Goal: Task Accomplishment & Management: Use online tool/utility

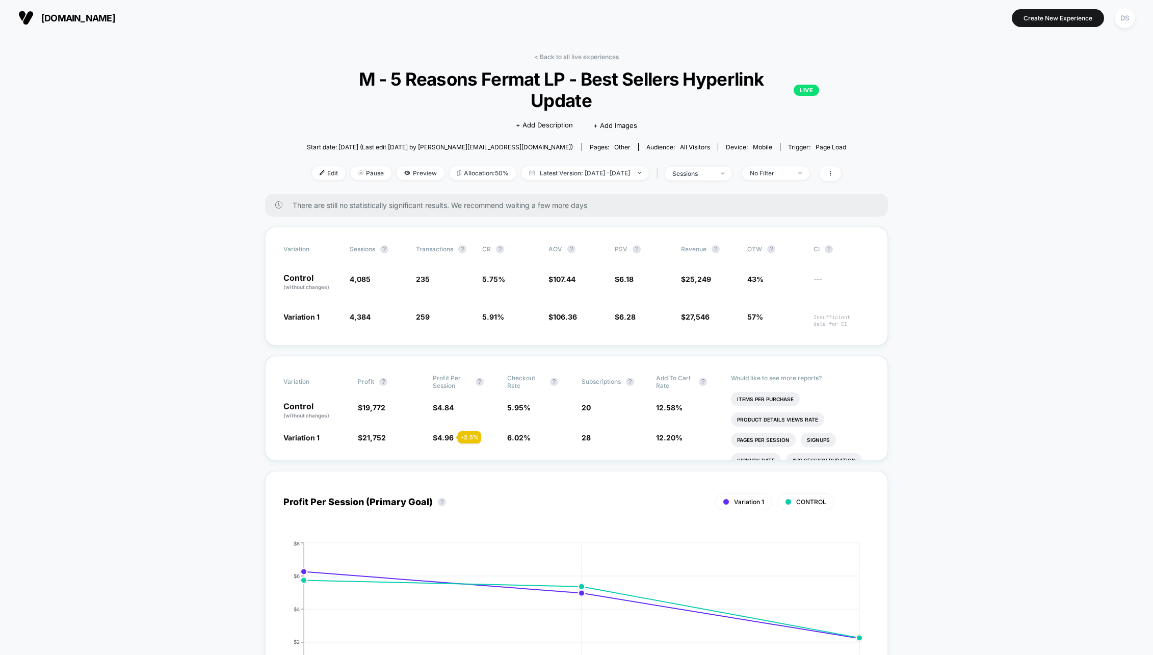
scroll to position [39, 0]
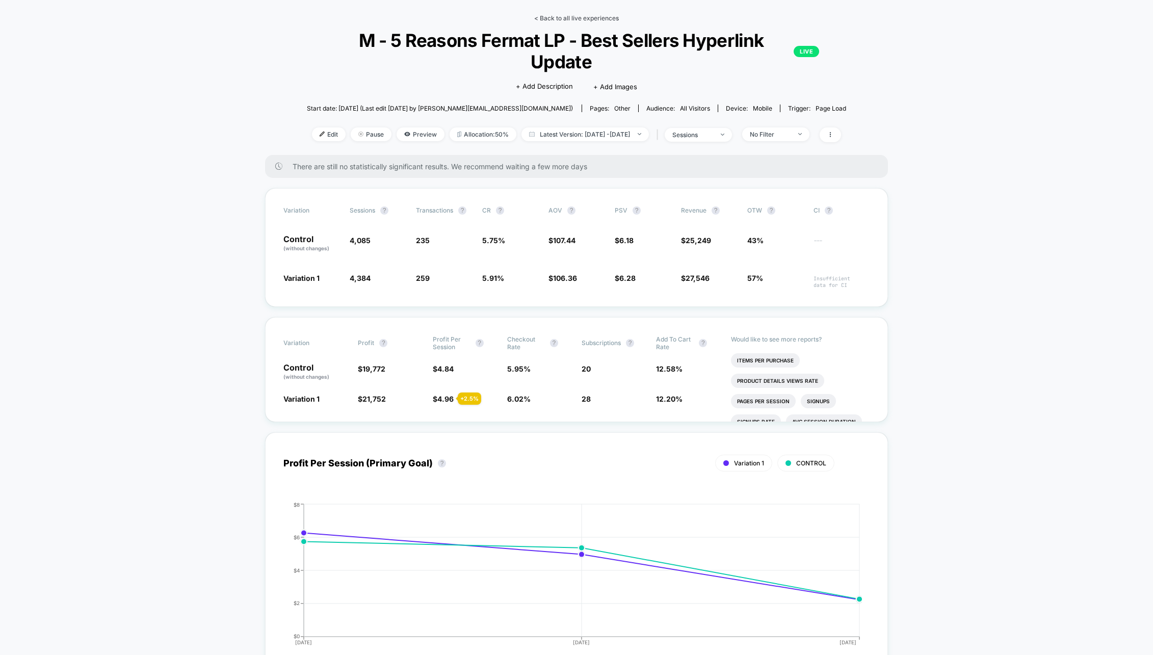
click at [579, 14] on link "< Back to all live experiences" at bounding box center [576, 18] width 85 height 8
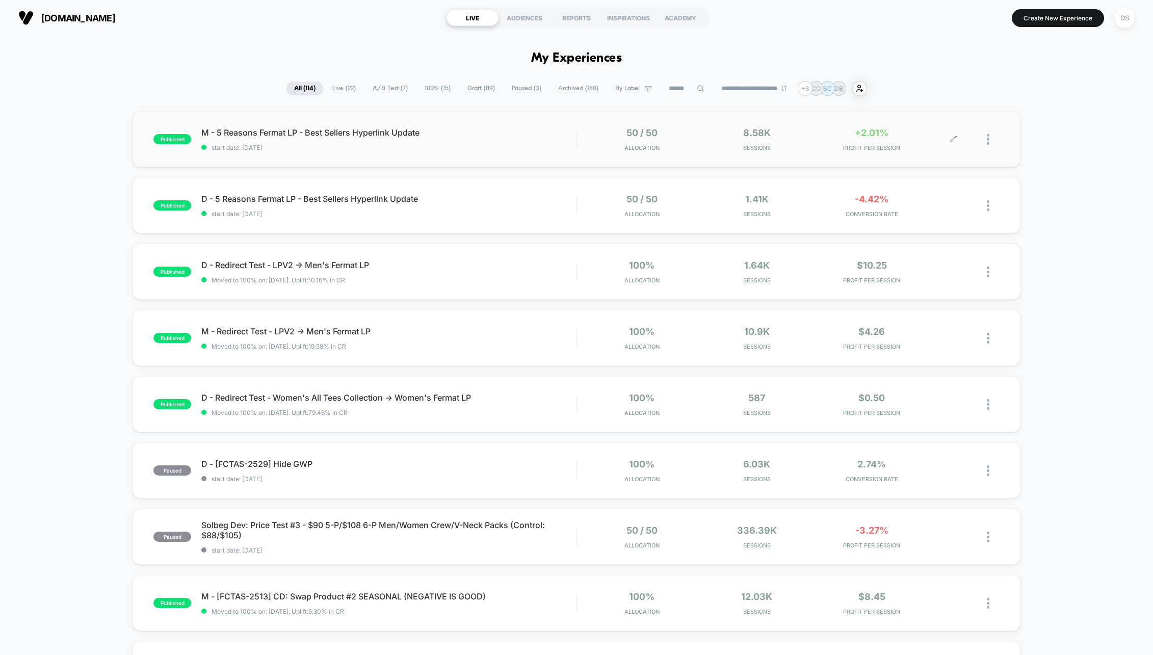
click at [582, 142] on div "50 / 50 Allocation 8.58k Sessions +2.01% PROFIT PER SESSION" at bounding box center [788, 139] width 423 height 24
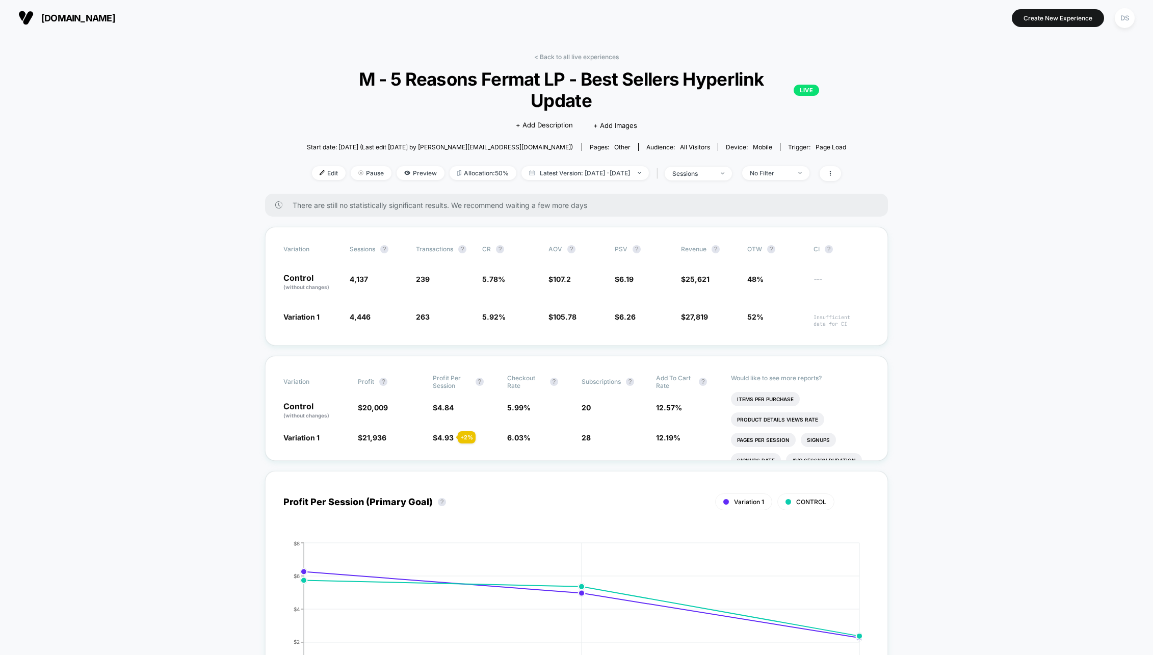
click at [566, 62] on div "< Back to all live experiences M - 5 Reasons Fermat LP - Best Sellers Hyperlink…" at bounding box center [577, 123] width 540 height 141
click at [565, 58] on link "< Back to all live experiences" at bounding box center [576, 57] width 85 height 8
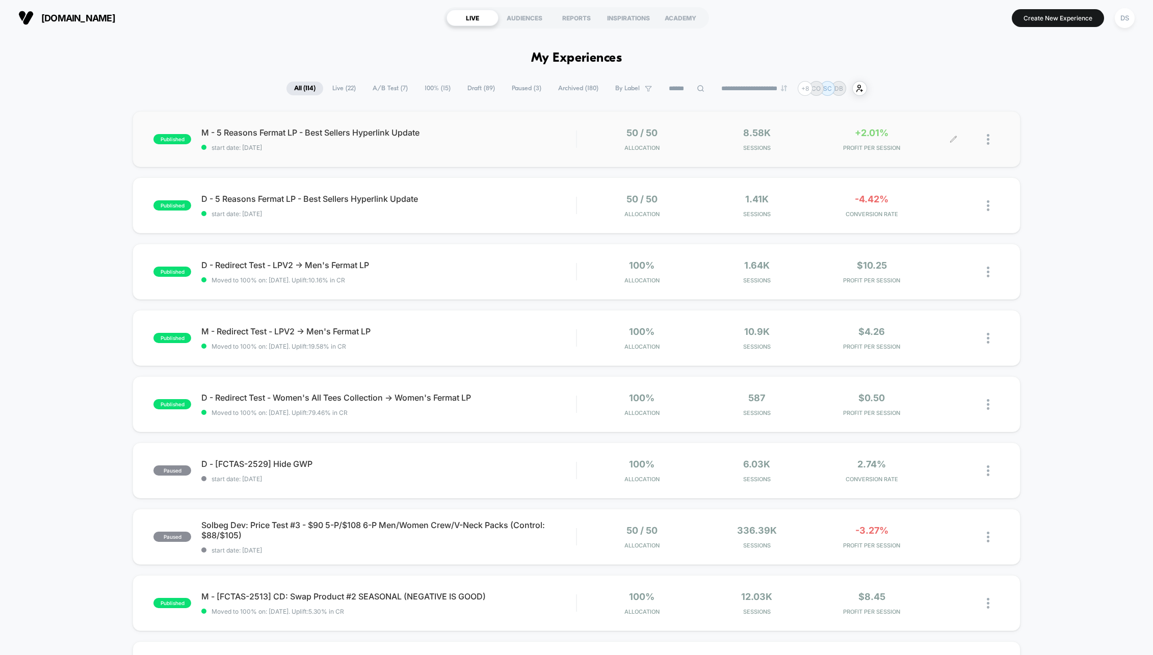
click at [992, 140] on div at bounding box center [993, 139] width 13 height 24
click at [940, 132] on div "Pause" at bounding box center [936, 127] width 92 height 23
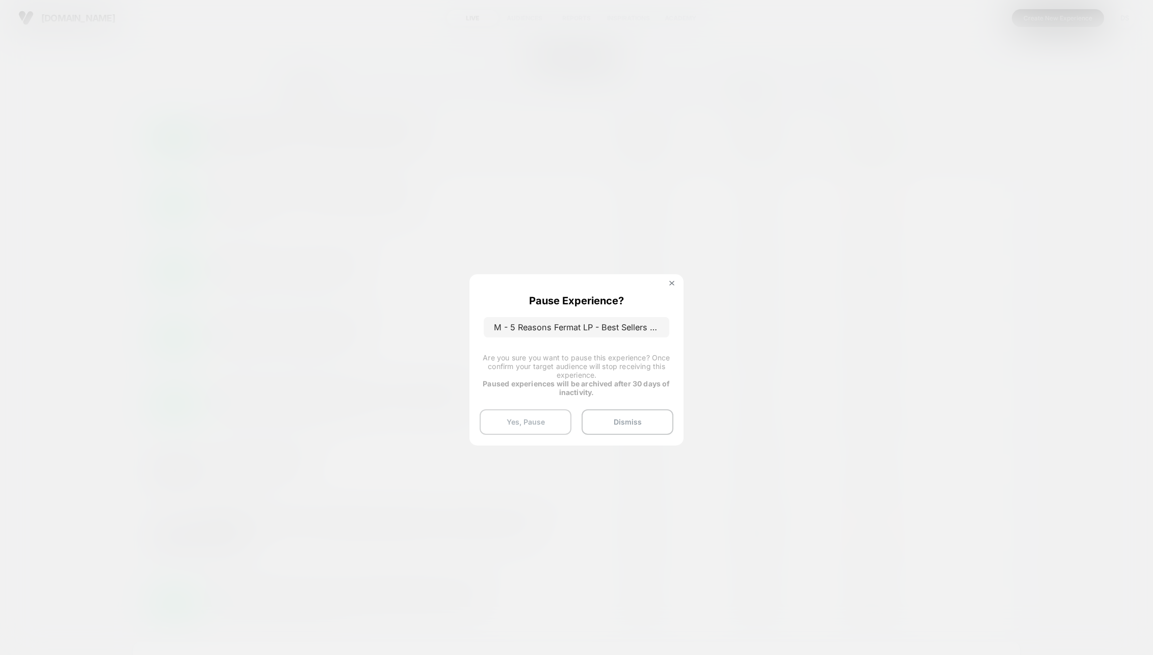
click at [540, 421] on button "Yes, Pause" at bounding box center [526, 421] width 92 height 25
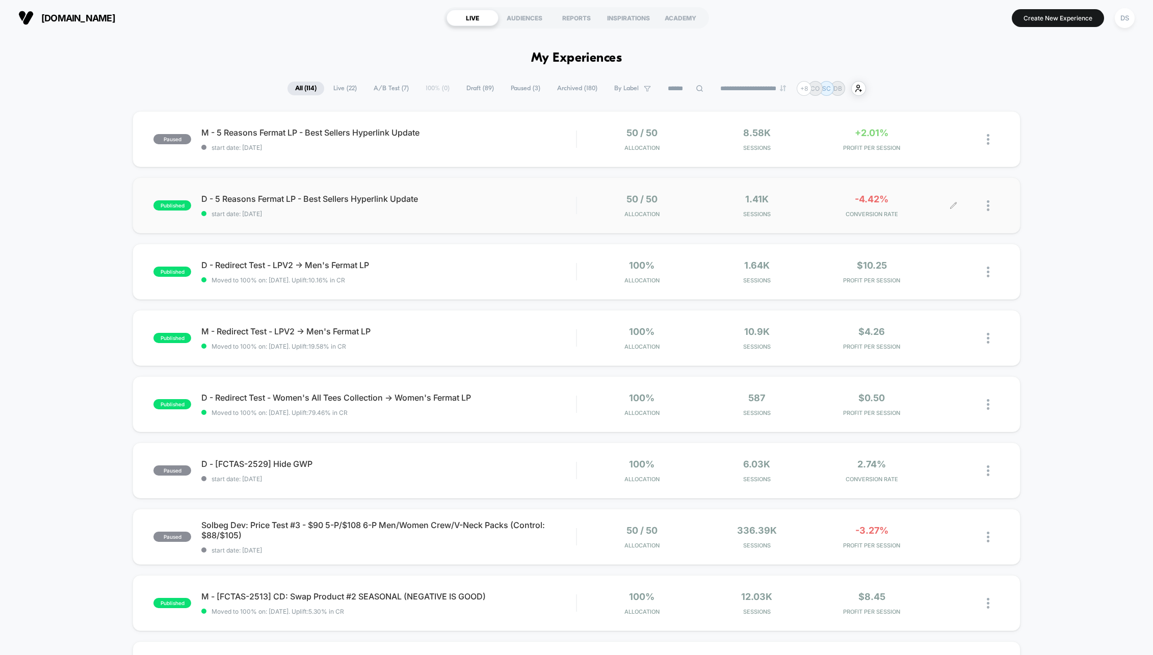
click at [991, 203] on div at bounding box center [993, 206] width 13 height 24
click at [907, 200] on div "Pause" at bounding box center [936, 194] width 92 height 23
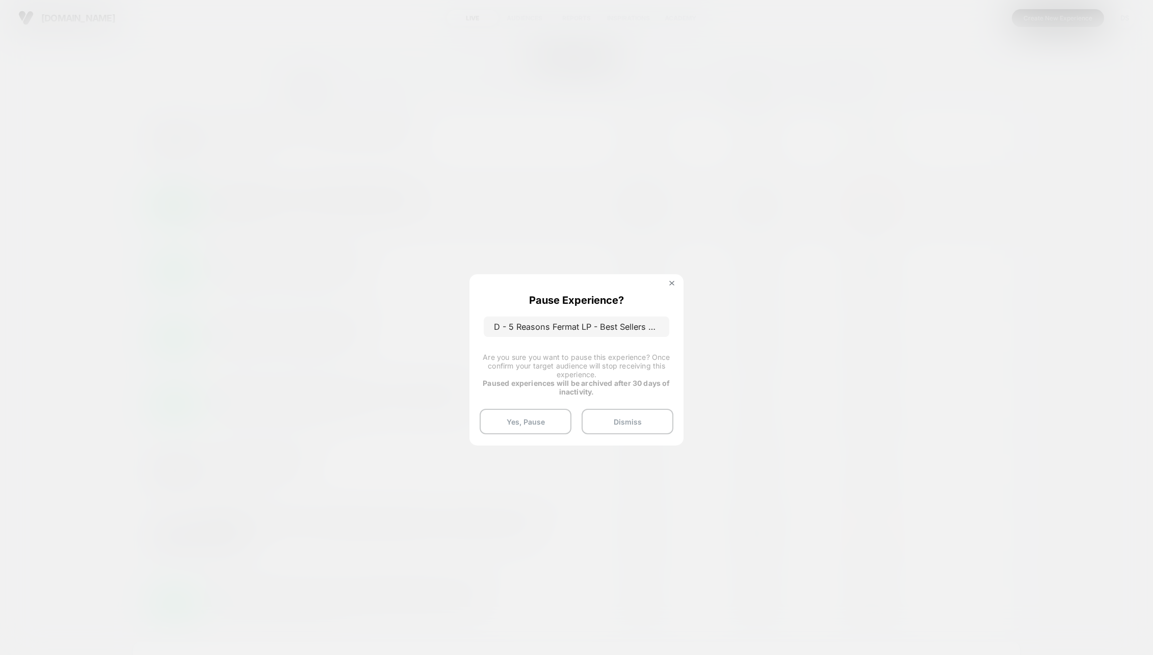
click at [503, 418] on button "Yes, Pause" at bounding box center [526, 421] width 92 height 25
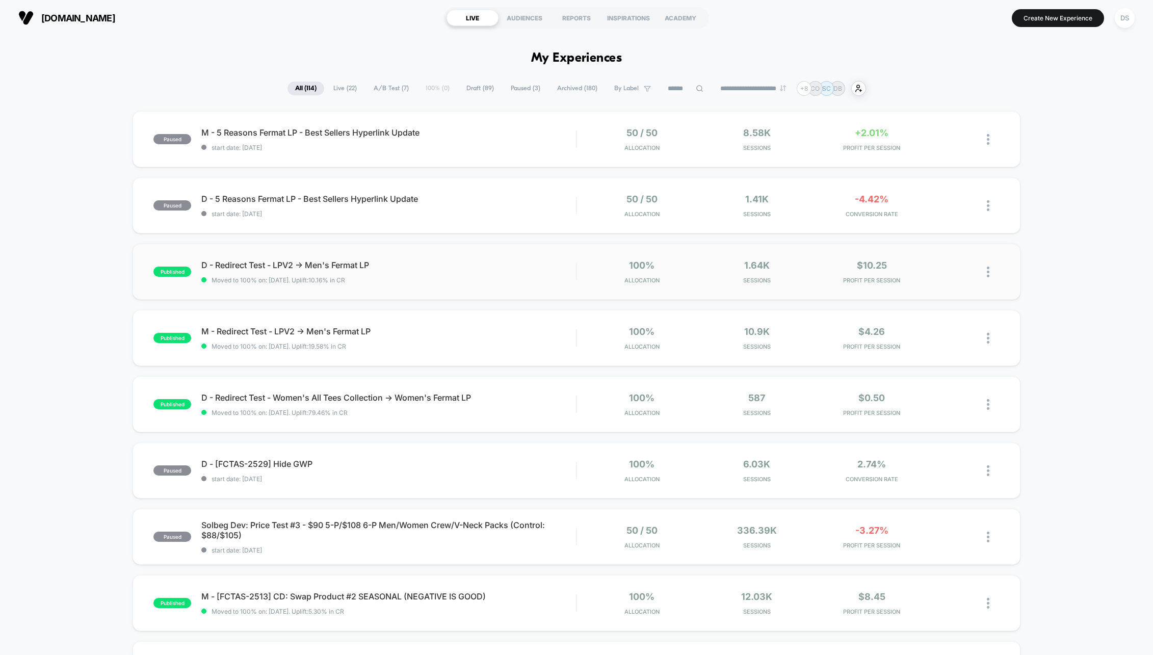
click at [988, 273] on img at bounding box center [988, 272] width 3 height 11
click at [941, 259] on div "Pause" at bounding box center [936, 260] width 92 height 23
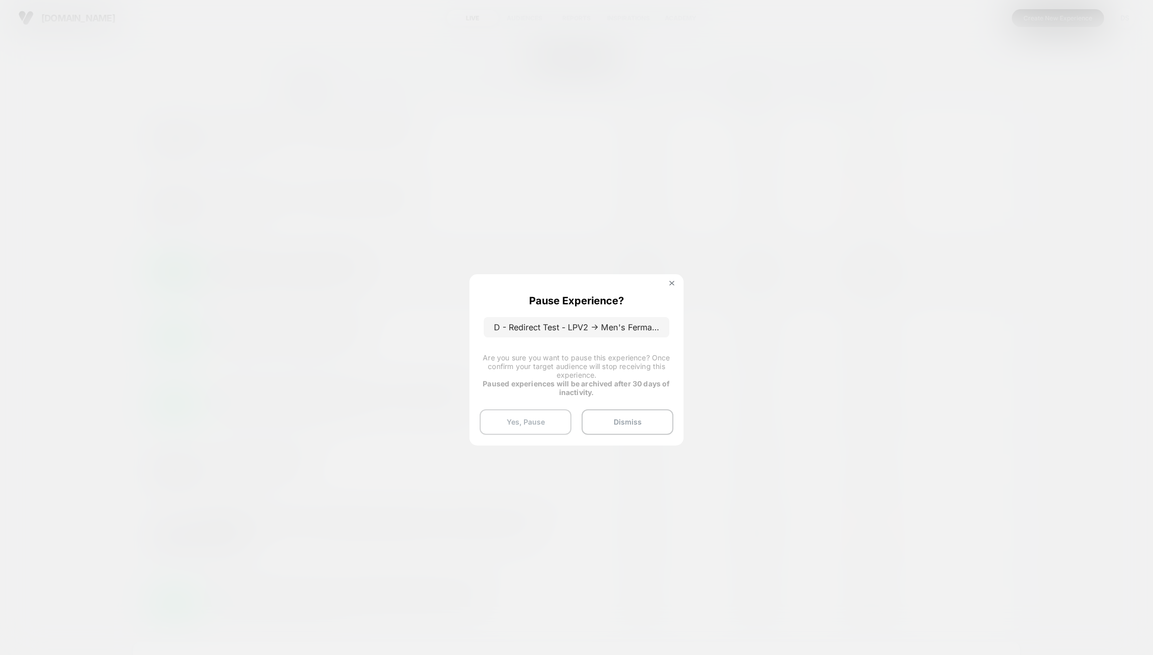
click at [529, 431] on button "Yes, Pause" at bounding box center [526, 421] width 92 height 25
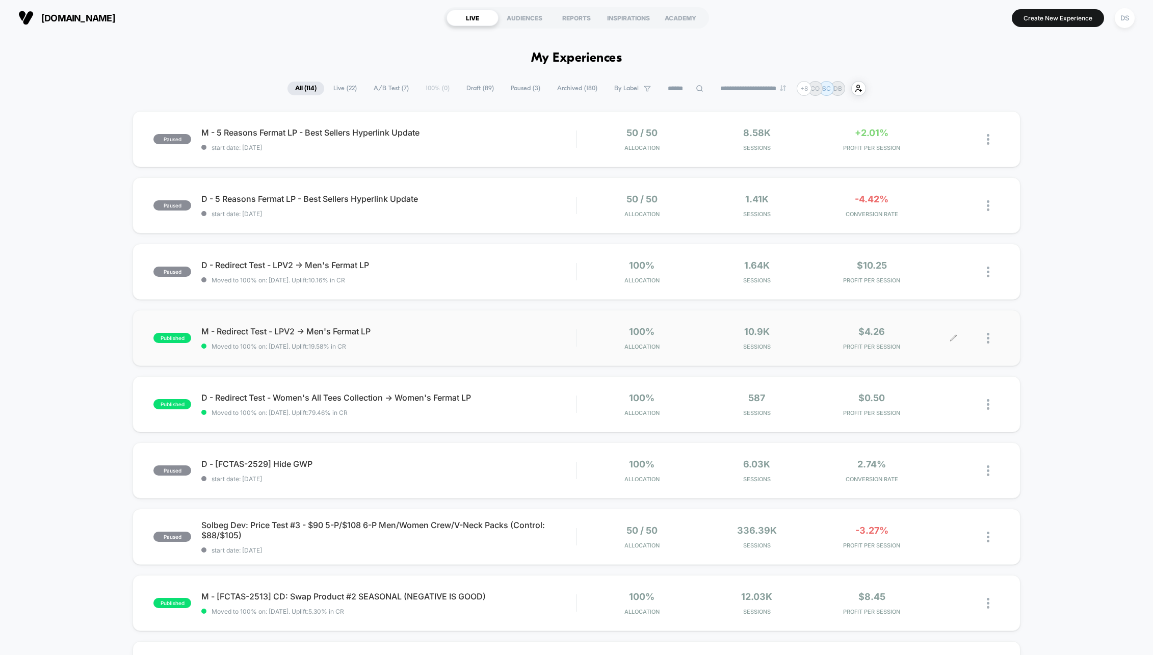
click at [993, 340] on div at bounding box center [993, 338] width 13 height 24
click at [944, 326] on div "Pause" at bounding box center [936, 326] width 92 height 23
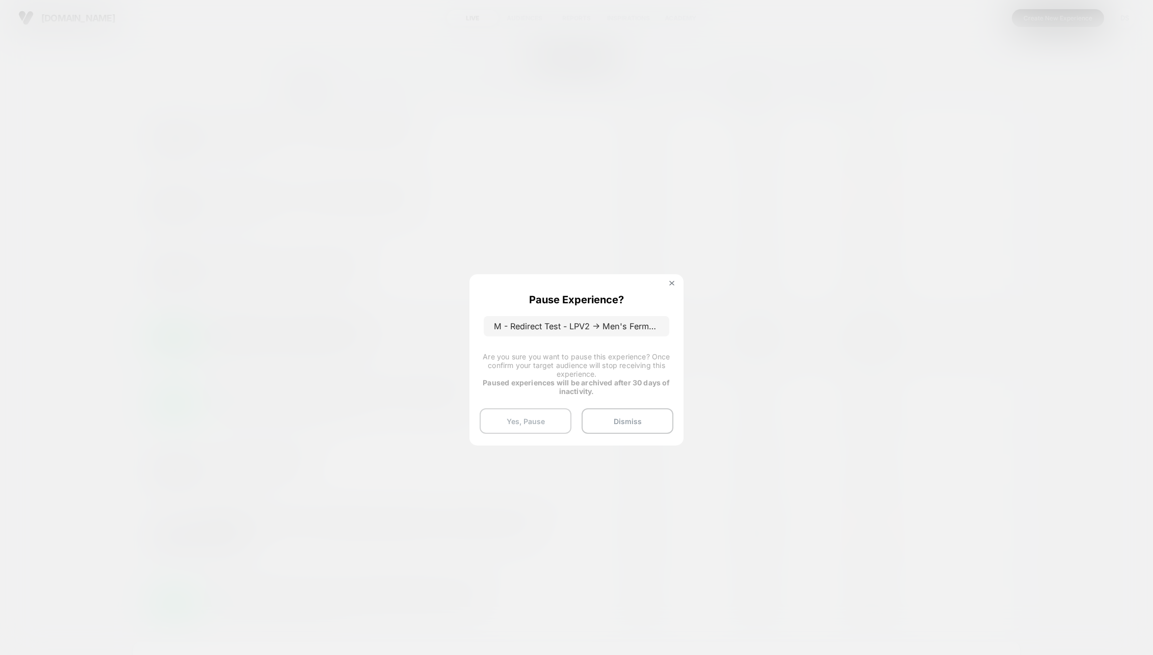
click at [540, 424] on button "Yes, Pause" at bounding box center [526, 420] width 92 height 25
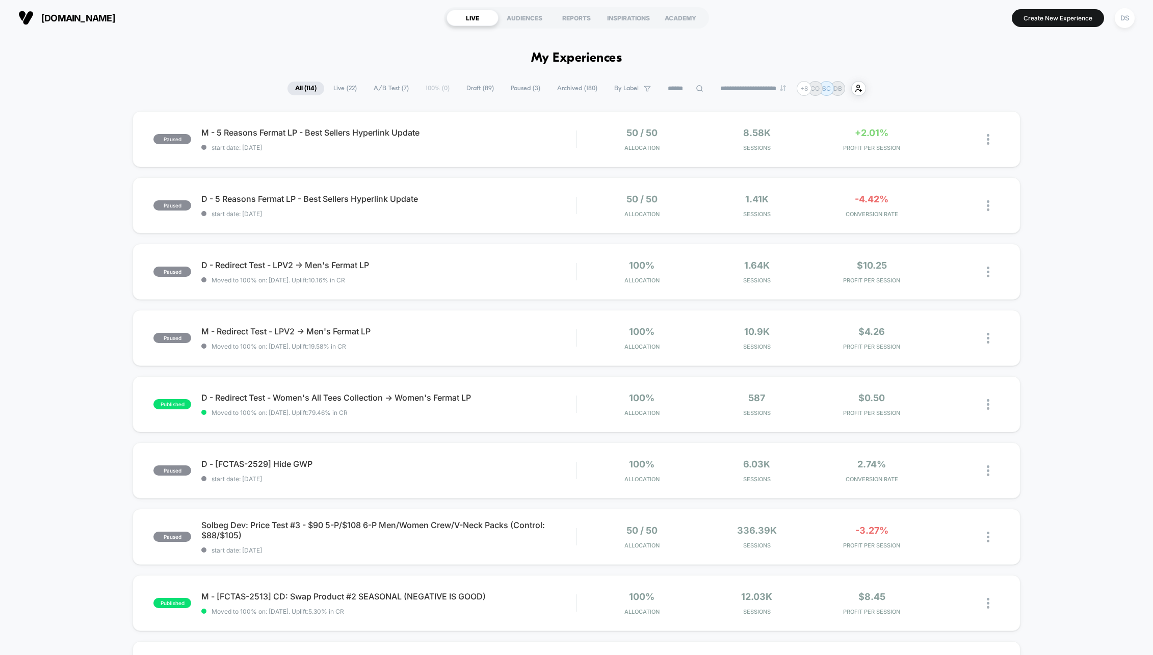
drag, startPoint x: 978, startPoint y: 72, endPoint x: 594, endPoint y: 45, distance: 384.9
drag, startPoint x: 594, startPoint y: 45, endPoint x: 693, endPoint y: 90, distance: 108.8
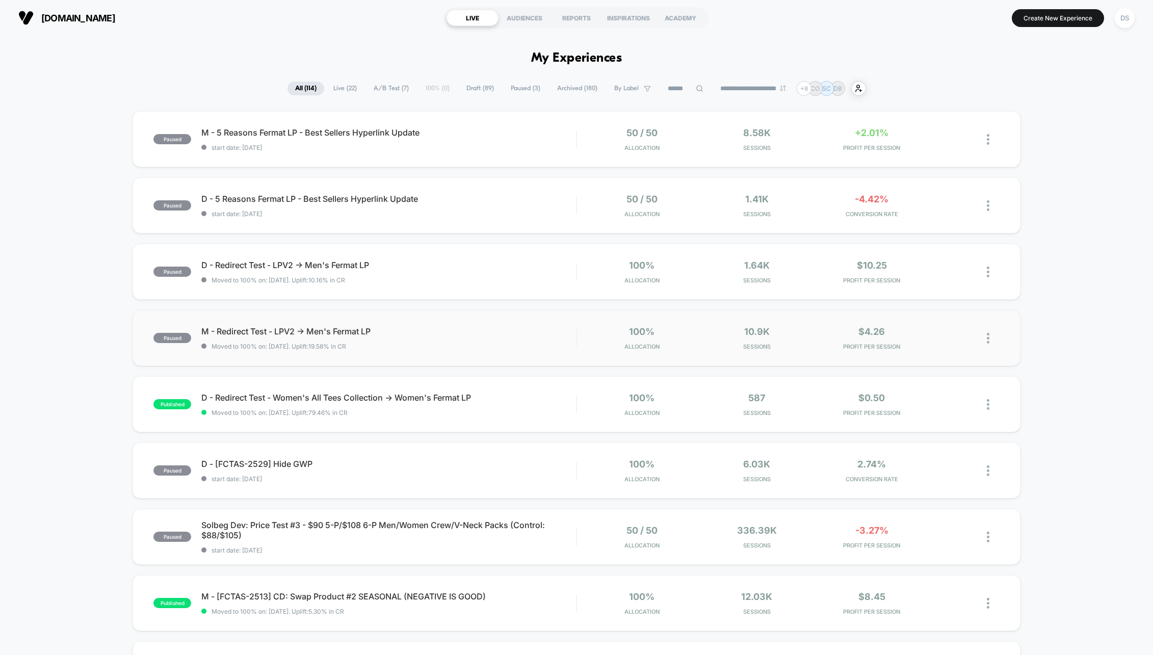
drag, startPoint x: 774, startPoint y: 63, endPoint x: 1013, endPoint y: 327, distance: 356.3
click at [331, 332] on span "M - Redirect Test - LPV2 -> Men's Fermat LP Click to edit experience details" at bounding box center [388, 331] width 375 height 10
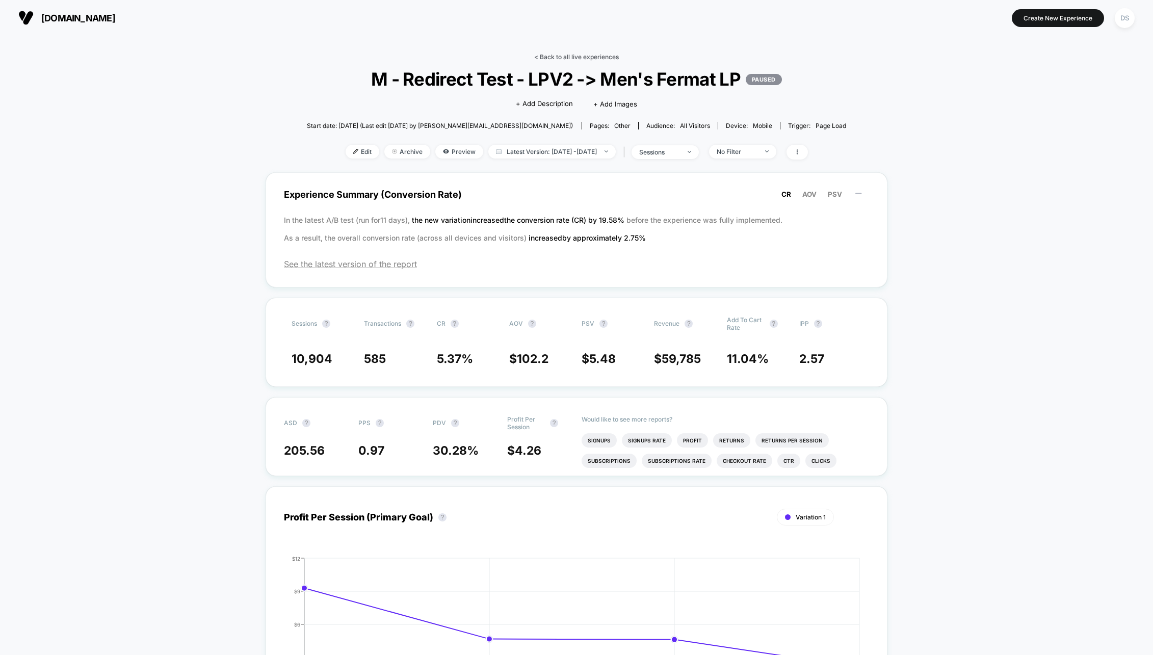
click at [568, 60] on link "< Back to all live experiences" at bounding box center [576, 57] width 85 height 8
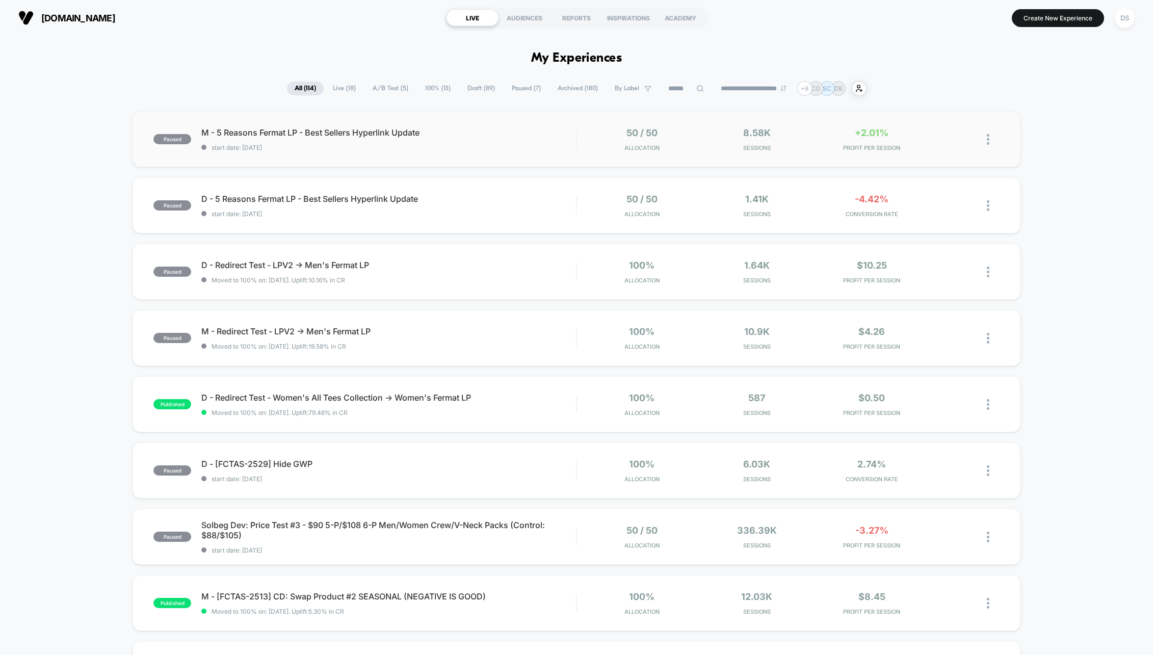
click at [990, 138] on div at bounding box center [993, 139] width 13 height 24
click at [947, 79] on div "Edit" at bounding box center [936, 80] width 92 height 23
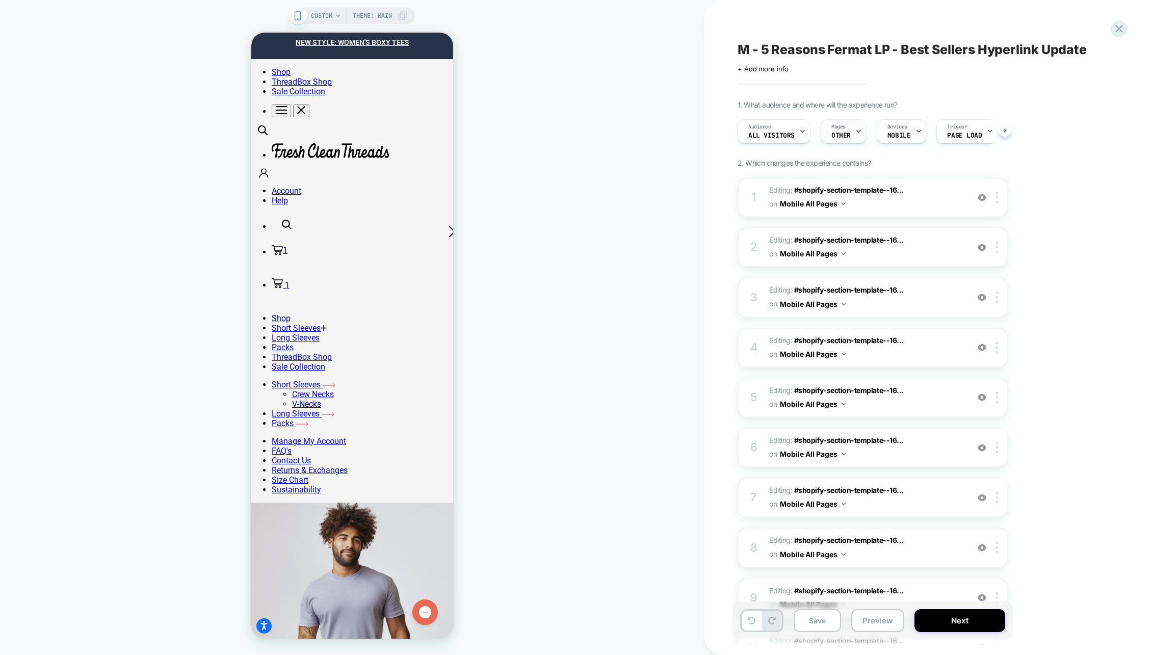
click at [826, 141] on div "Pages OTHER" at bounding box center [841, 131] width 40 height 23
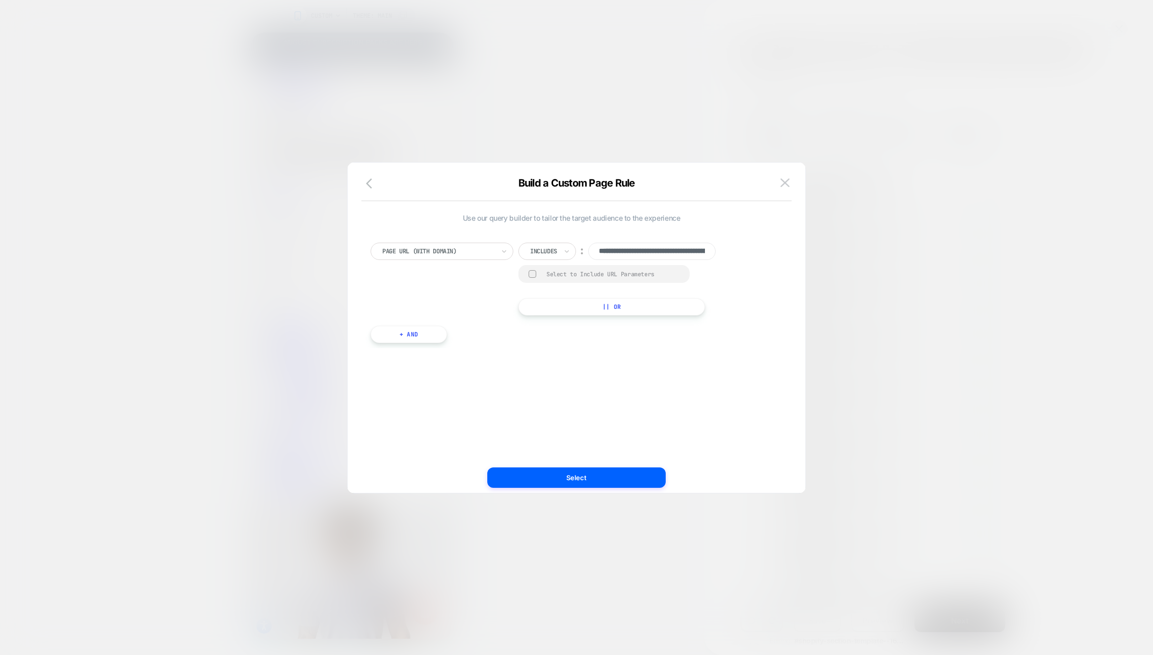
scroll to position [0, 177]
click at [640, 251] on input "**********" at bounding box center [651, 251] width 127 height 17
type input "**********"
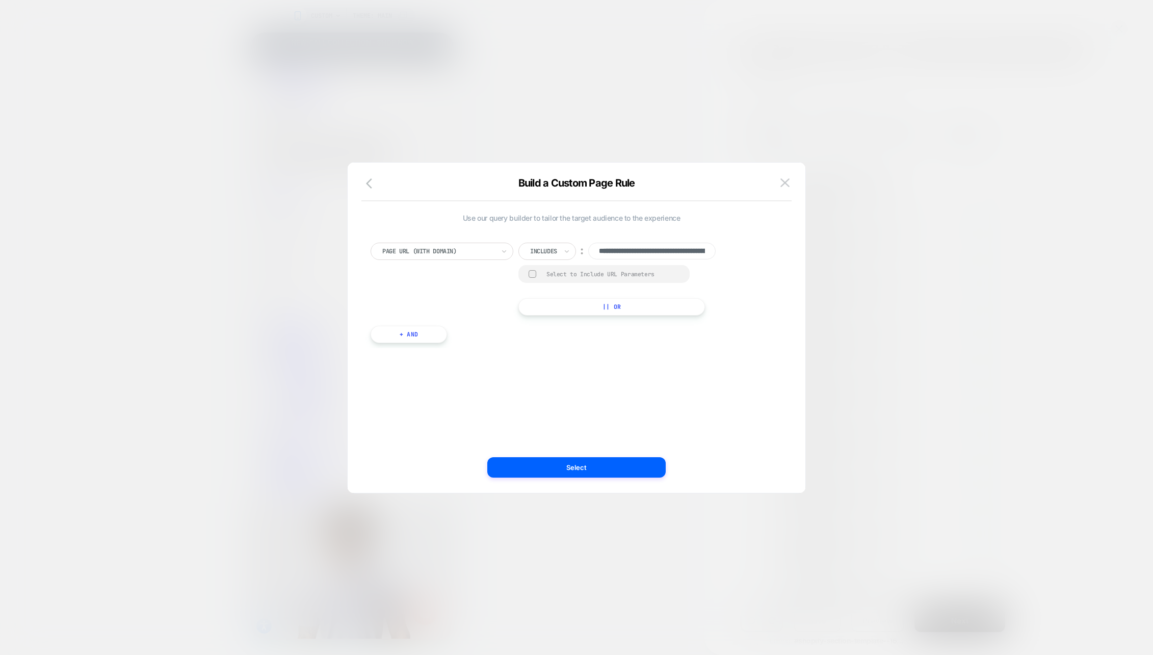
click at [728, 376] on div "**********" at bounding box center [571, 328] width 427 height 290
click at [637, 462] on button "Select" at bounding box center [576, 467] width 178 height 20
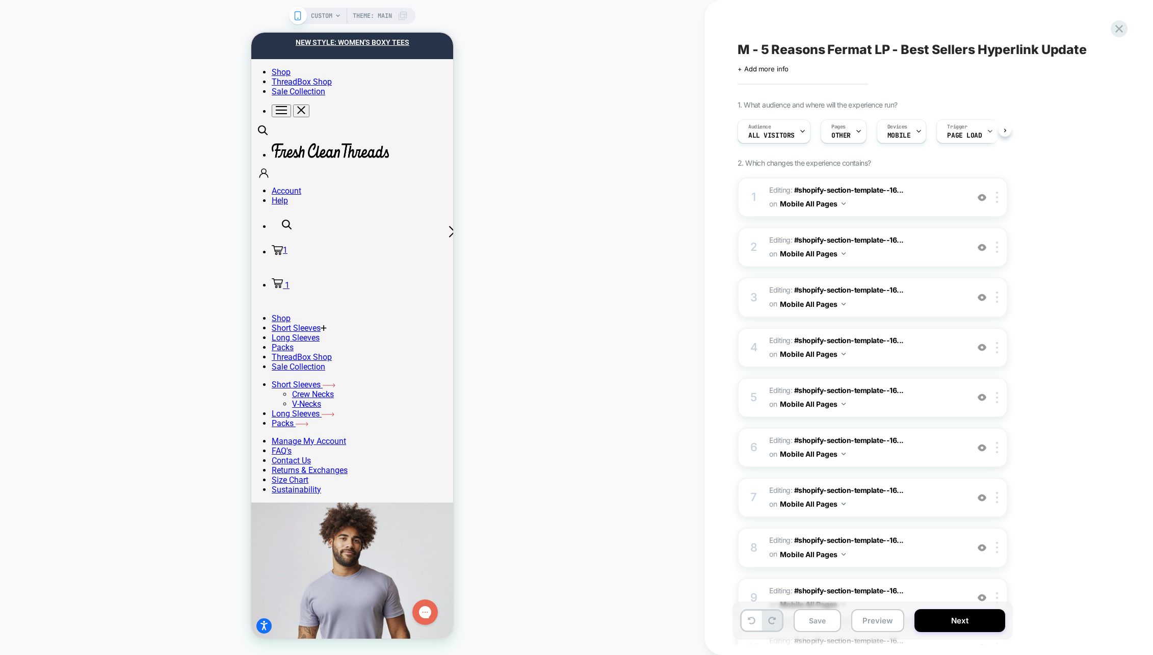
click at [306, 11] on div "CUSTOM Theme: MAIN" at bounding box center [352, 16] width 126 height 16
click at [318, 13] on span "CUSTOM" at bounding box center [321, 16] width 21 height 16
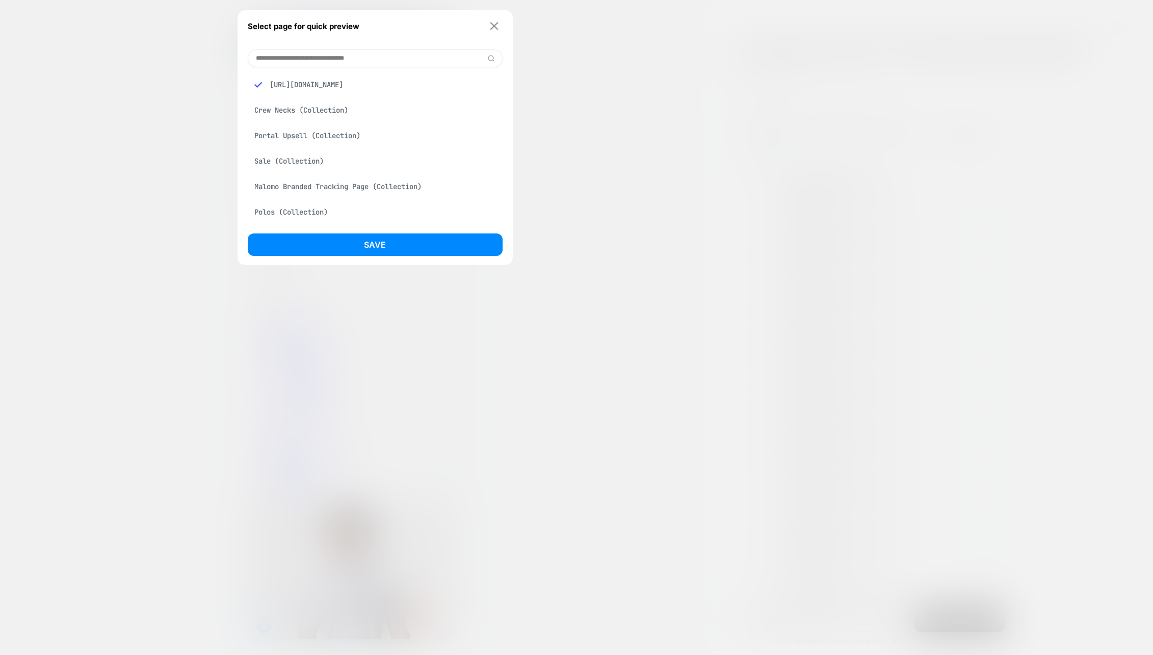
click at [497, 27] on img at bounding box center [495, 26] width 8 height 8
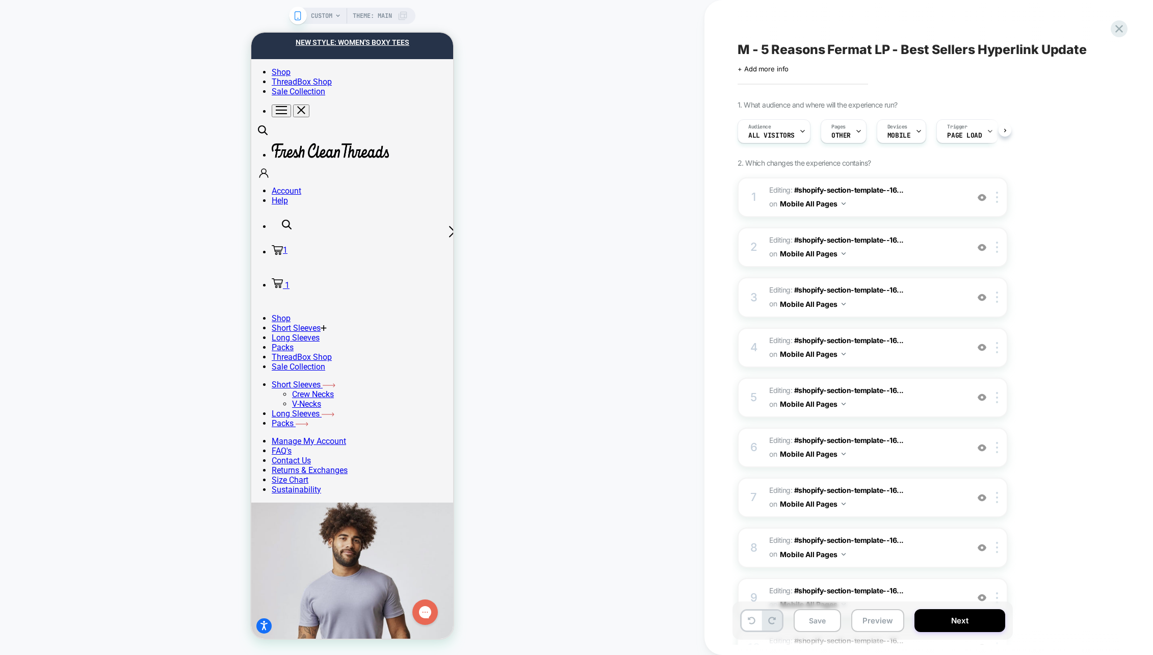
click at [559, 164] on div "CUSTOM Theme: MAIN" at bounding box center [352, 327] width 705 height 635
click at [333, 11] on div "CUSTOM Theme: MAIN" at bounding box center [359, 16] width 97 height 16
click at [325, 19] on span "CUSTOM" at bounding box center [321, 16] width 21 height 16
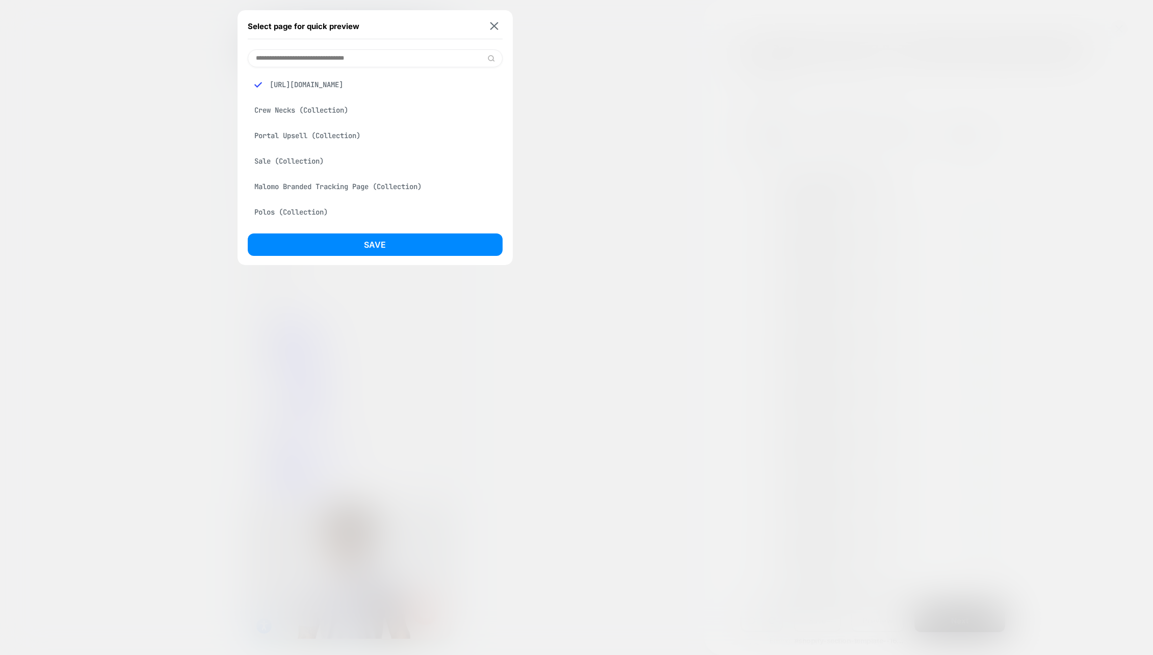
click at [341, 54] on input at bounding box center [375, 58] width 255 height 18
click at [440, 58] on input "********" at bounding box center [375, 58] width 255 height 18
type input "**********"
click at [430, 91] on p "[URL][DOMAIN_NAME]" at bounding box center [382, 87] width 226 height 9
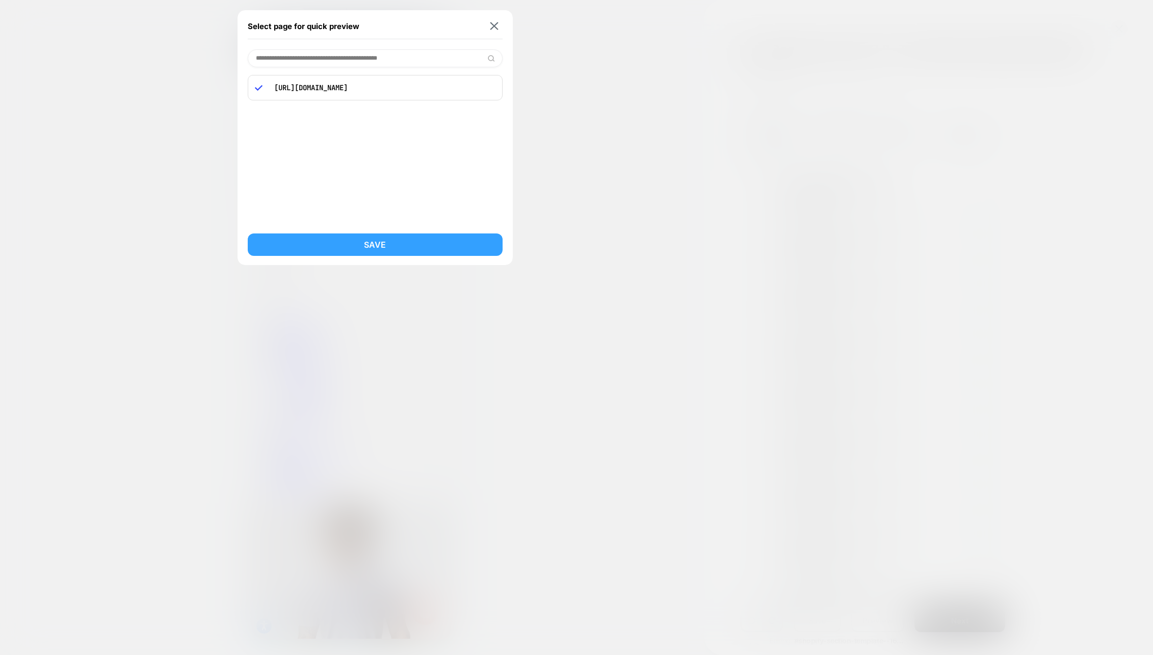
click at [382, 242] on button "Save" at bounding box center [375, 245] width 255 height 22
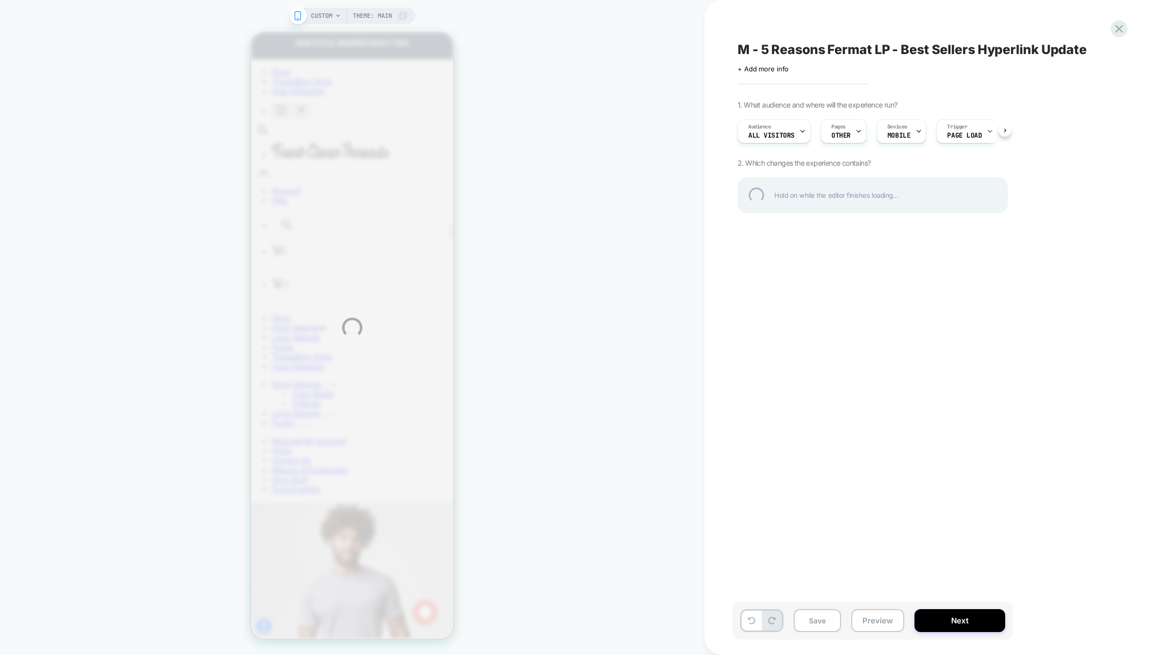
click at [636, 179] on div "CUSTOM Theme: MAIN M - 5 Reasons Fermat LP - Best Sellers Hyperlink Update Clic…" at bounding box center [576, 327] width 1153 height 655
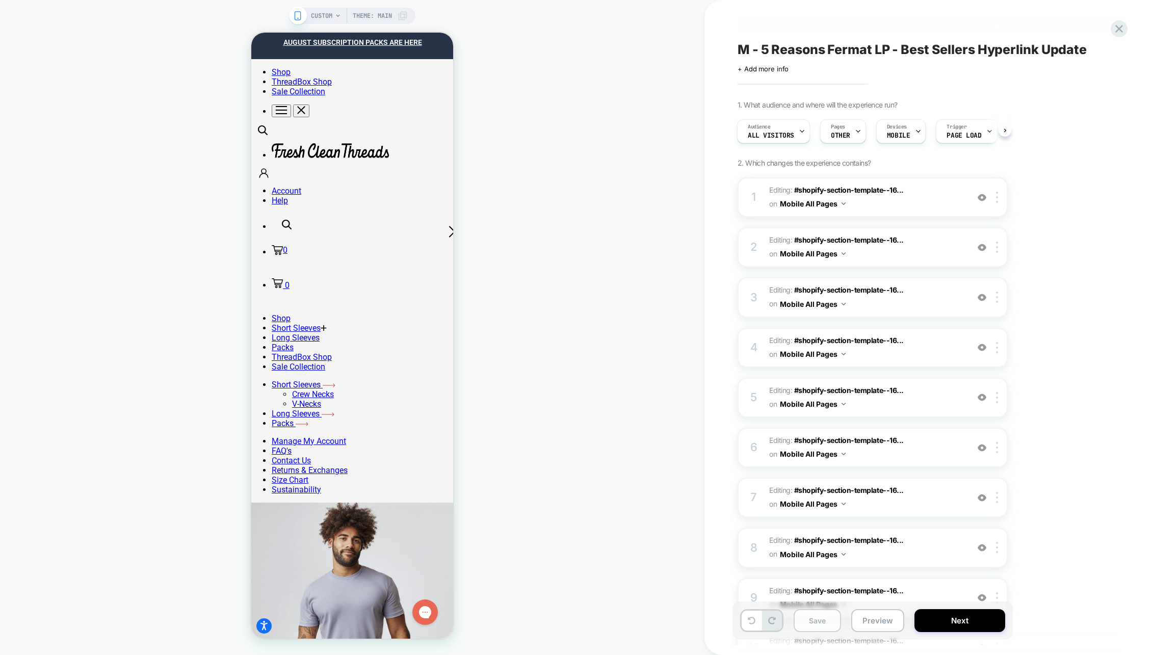
click at [827, 617] on button "Save" at bounding box center [817, 620] width 47 height 23
click at [1122, 32] on icon at bounding box center [1120, 29] width 8 height 8
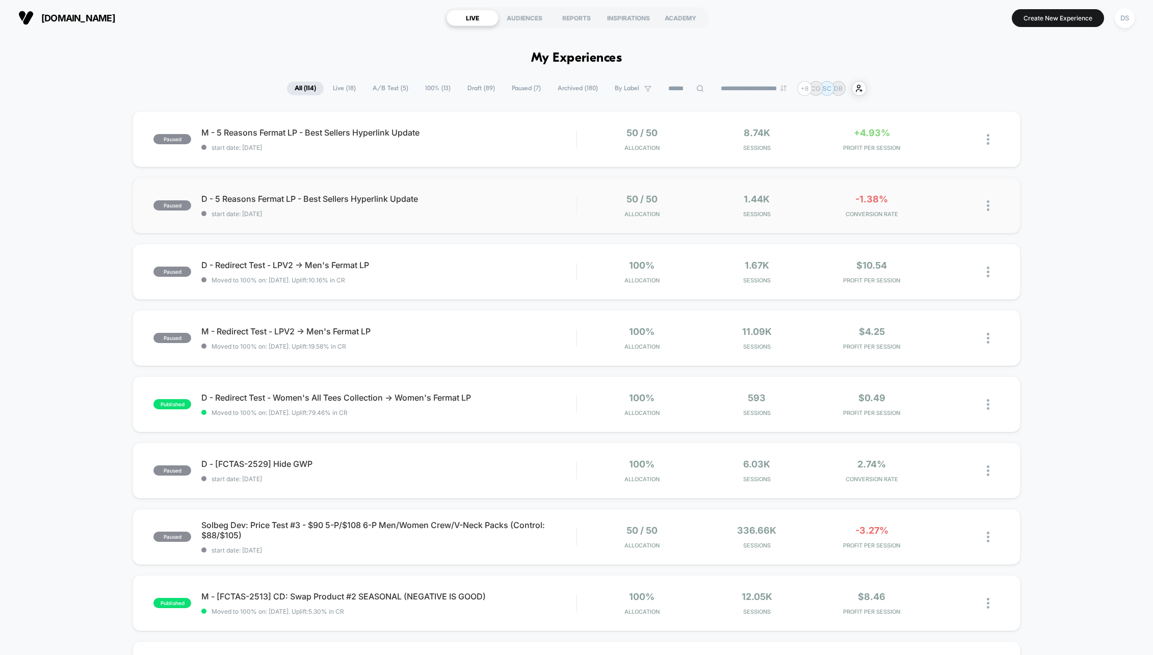
click at [993, 212] on div at bounding box center [993, 206] width 13 height 24
click at [940, 151] on div "Edit" at bounding box center [936, 147] width 92 height 23
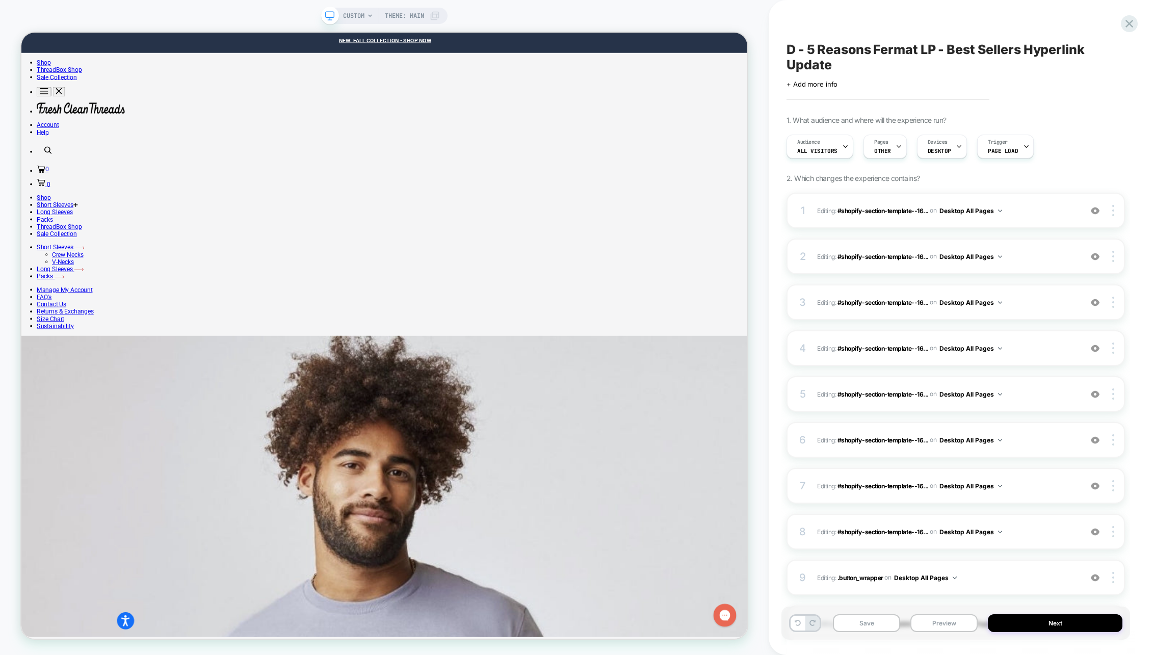
click at [887, 150] on span "OTHER" at bounding box center [882, 150] width 17 height 7
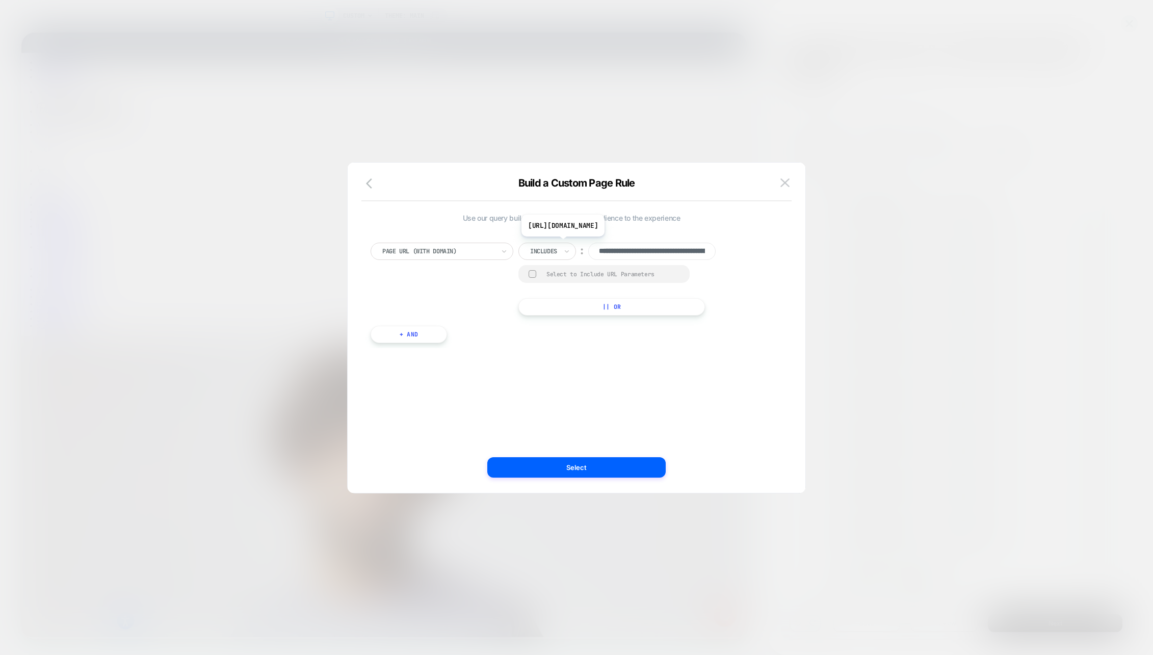
scroll to position [0, 177]
click at [641, 251] on input "**********" at bounding box center [651, 251] width 127 height 17
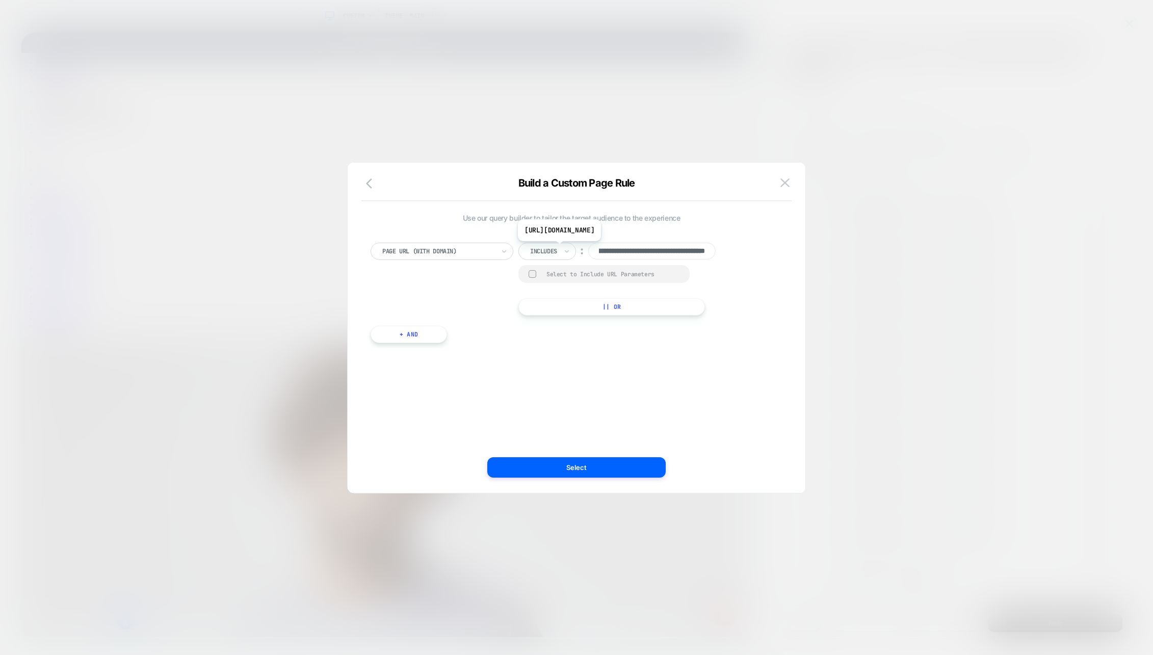
click at [650, 248] on input "**********" at bounding box center [651, 251] width 127 height 17
type input "**********"
click at [758, 339] on div "**********" at bounding box center [572, 287] width 412 height 121
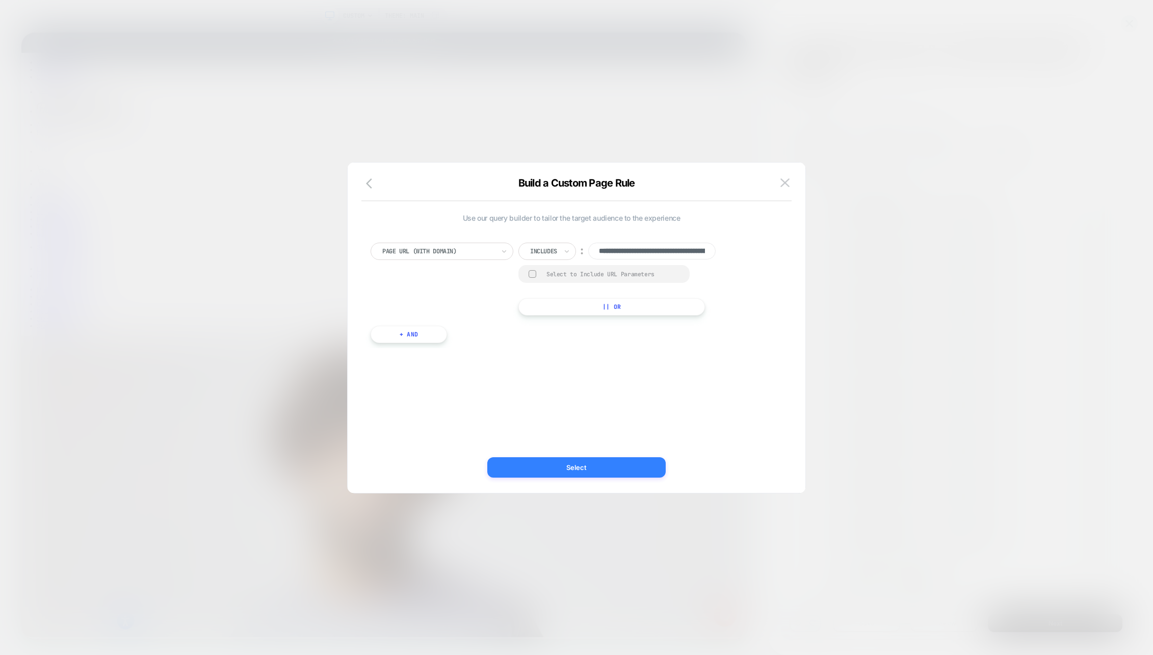
click at [564, 477] on button "Select" at bounding box center [576, 467] width 178 height 20
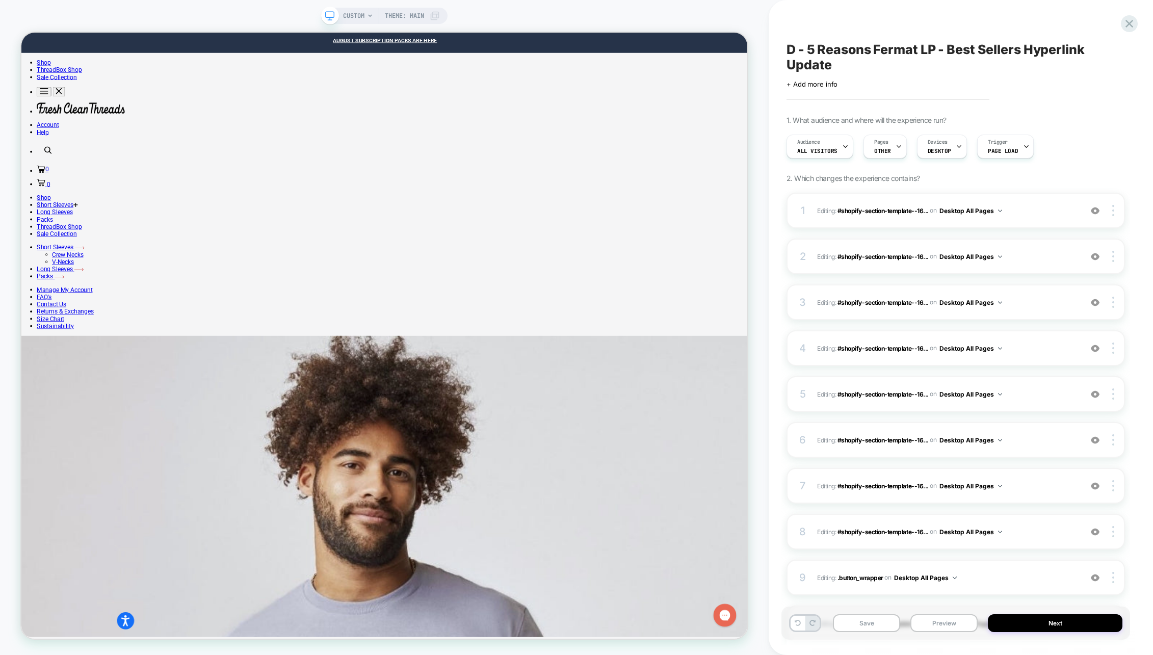
click at [331, 17] on icon at bounding box center [329, 15] width 9 height 9
click at [329, 16] on icon at bounding box center [329, 15] width 9 height 9
click at [362, 16] on span "CUSTOM" at bounding box center [353, 16] width 21 height 16
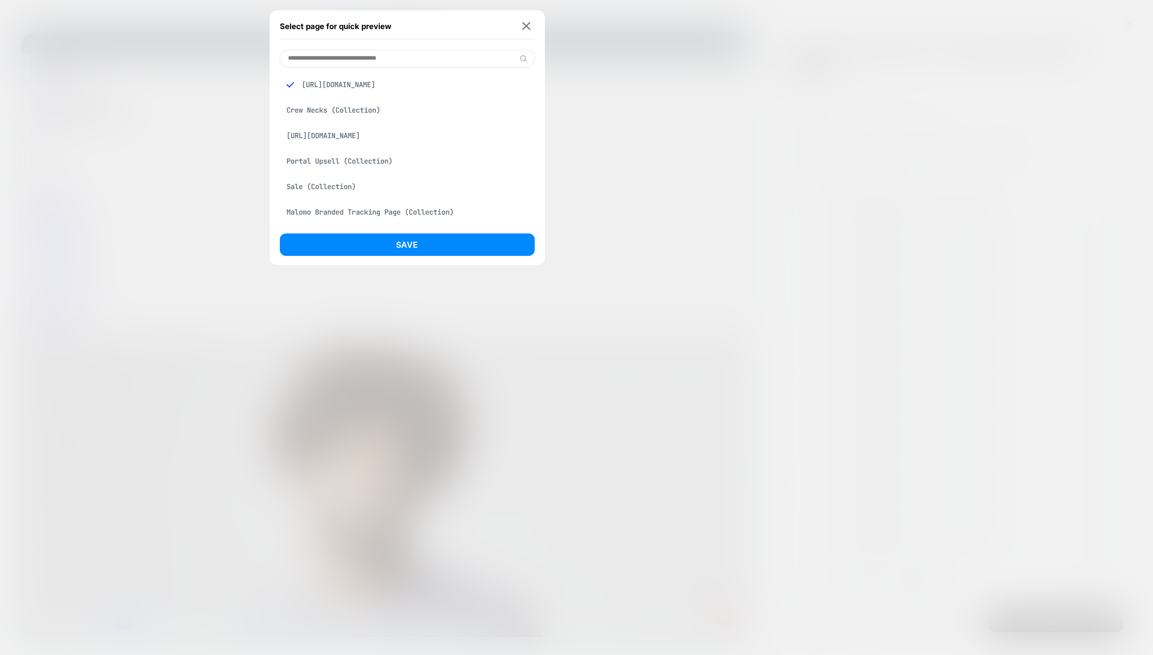
click at [390, 144] on div "[URL][DOMAIN_NAME]" at bounding box center [407, 135] width 255 height 19
click at [431, 237] on button "Save" at bounding box center [407, 245] width 255 height 22
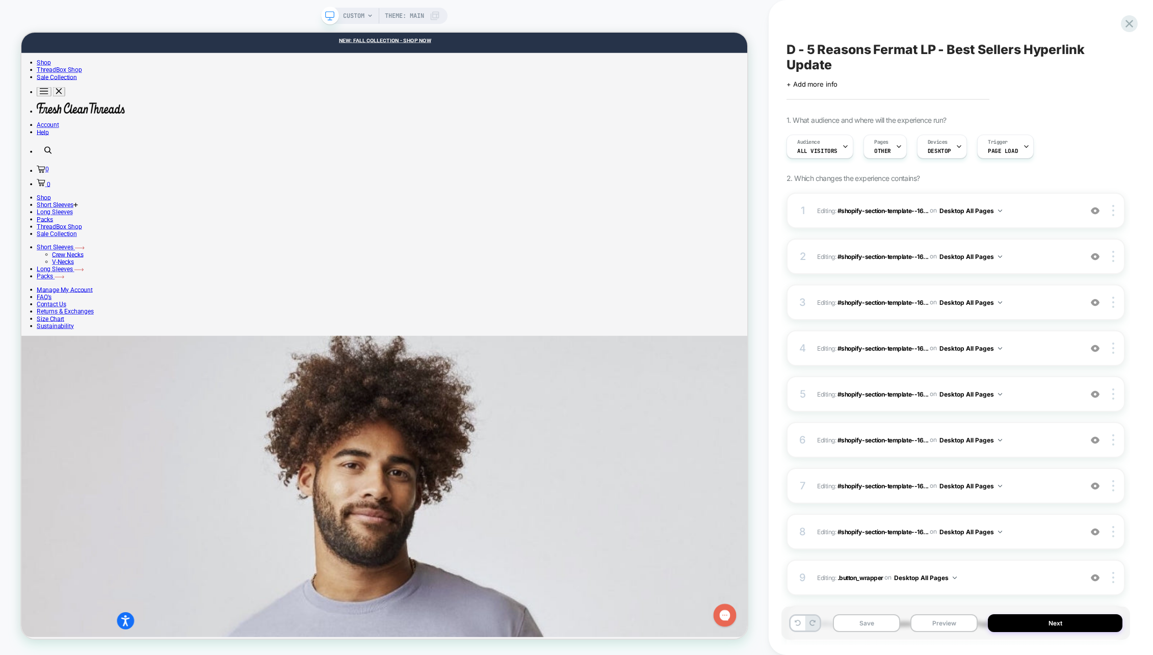
click at [880, 622] on button "Save" at bounding box center [866, 623] width 67 height 18
